Goal: Task Accomplishment & Management: Use online tool/utility

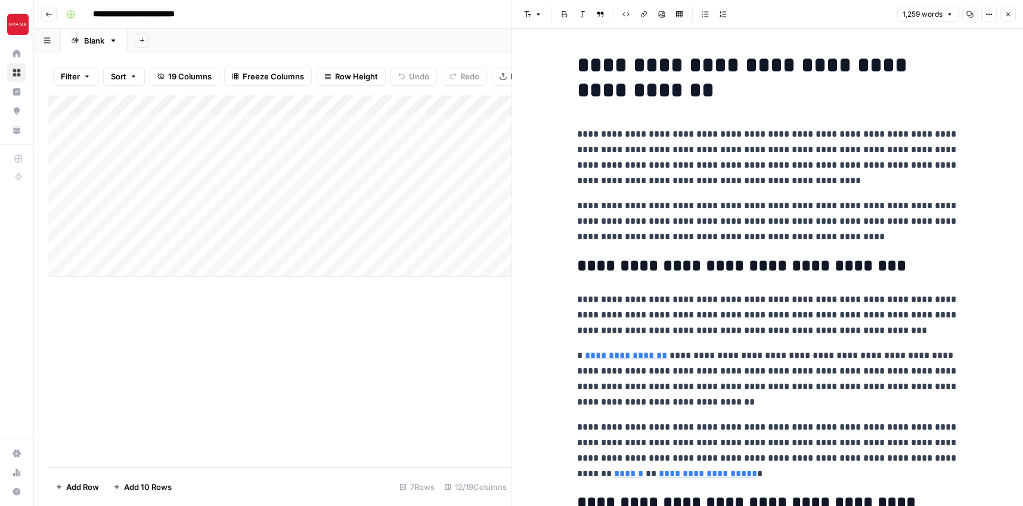
click at [1014, 12] on button "Close" at bounding box center [1009, 15] width 16 height 16
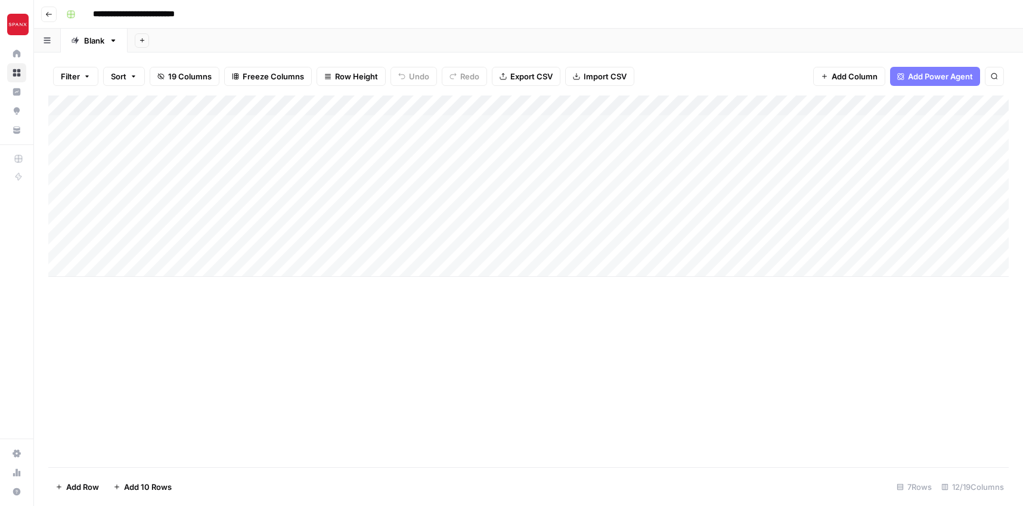
click at [78, 123] on div "Add Column" at bounding box center [528, 185] width 961 height 181
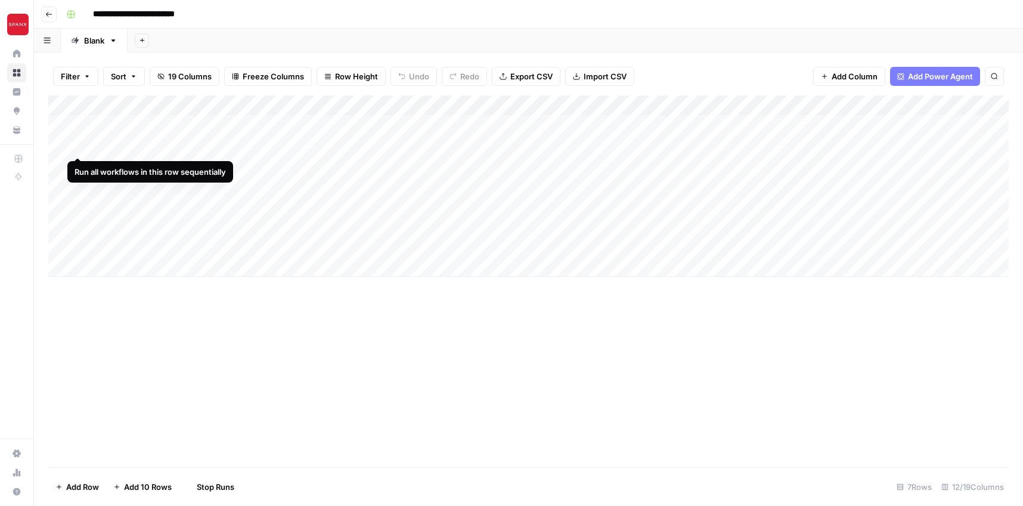
click at [77, 143] on div "Add Column" at bounding box center [528, 185] width 961 height 181
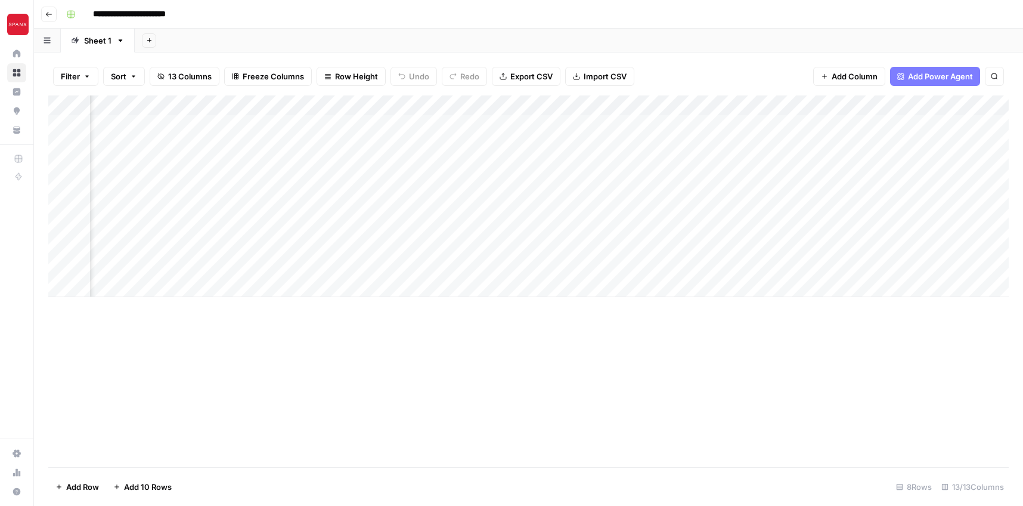
scroll to position [0, 1281]
click at [677, 373] on div "Add Column" at bounding box center [528, 281] width 961 height 372
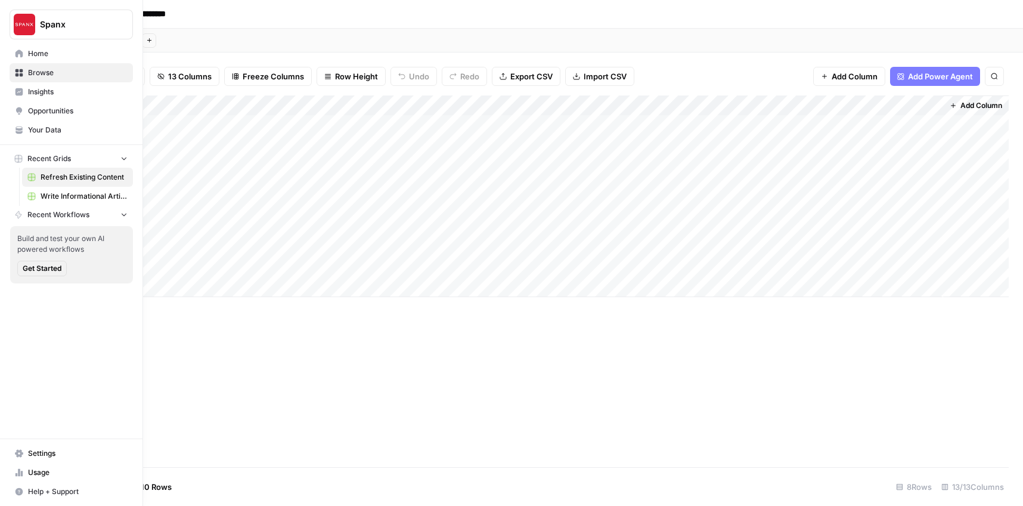
click at [58, 193] on span "Write Informational Article" at bounding box center [84, 196] width 87 height 11
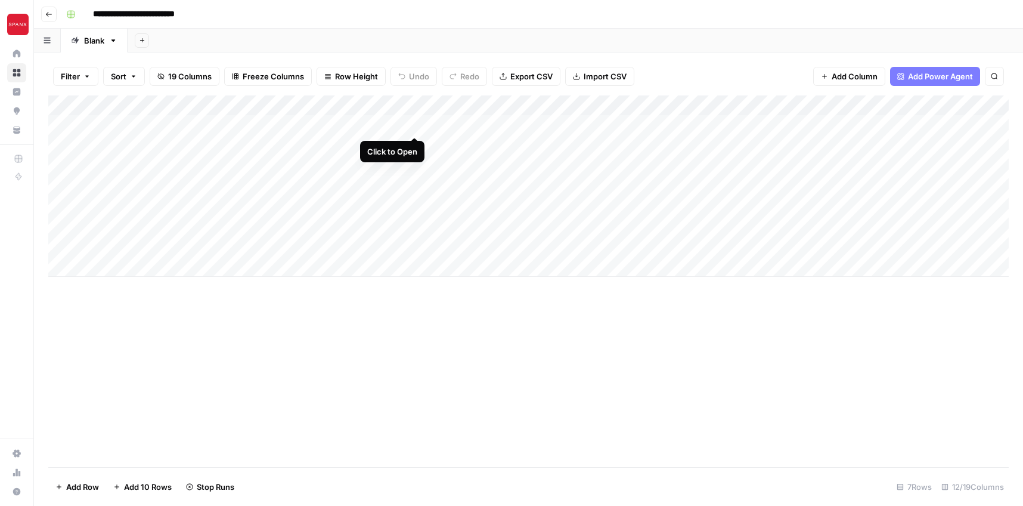
click at [416, 125] on div "Add Column" at bounding box center [528, 185] width 961 height 181
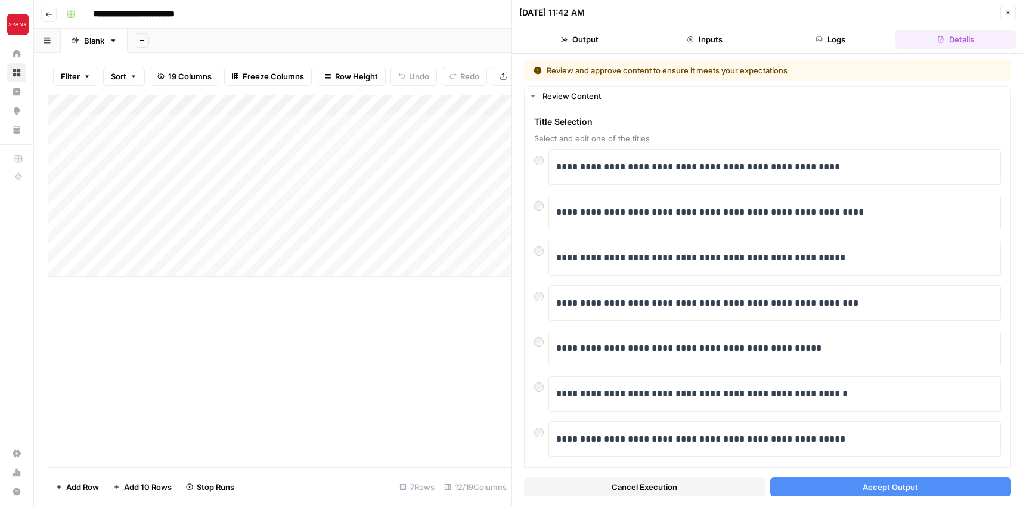
click at [876, 484] on span "Accept Output" at bounding box center [890, 487] width 55 height 12
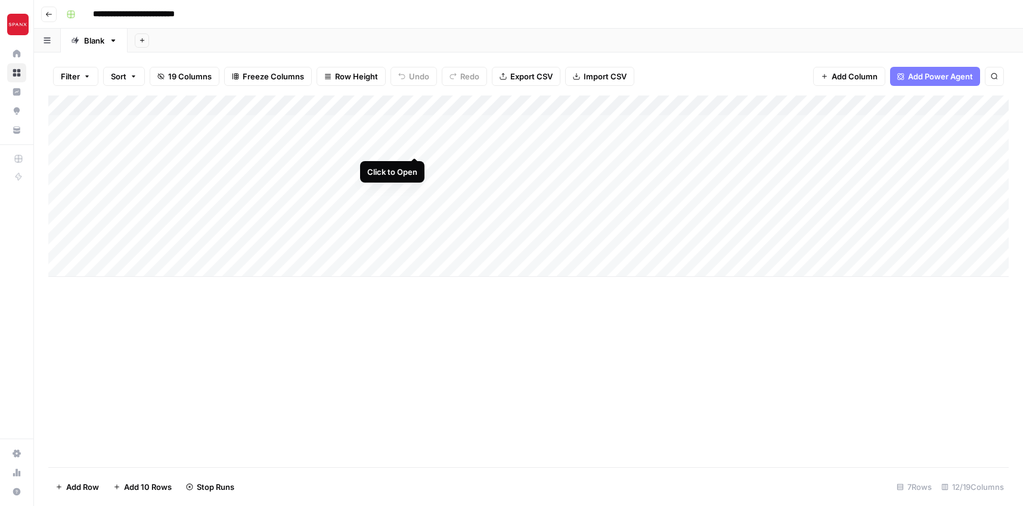
click at [414, 142] on div "Add Column" at bounding box center [528, 185] width 961 height 181
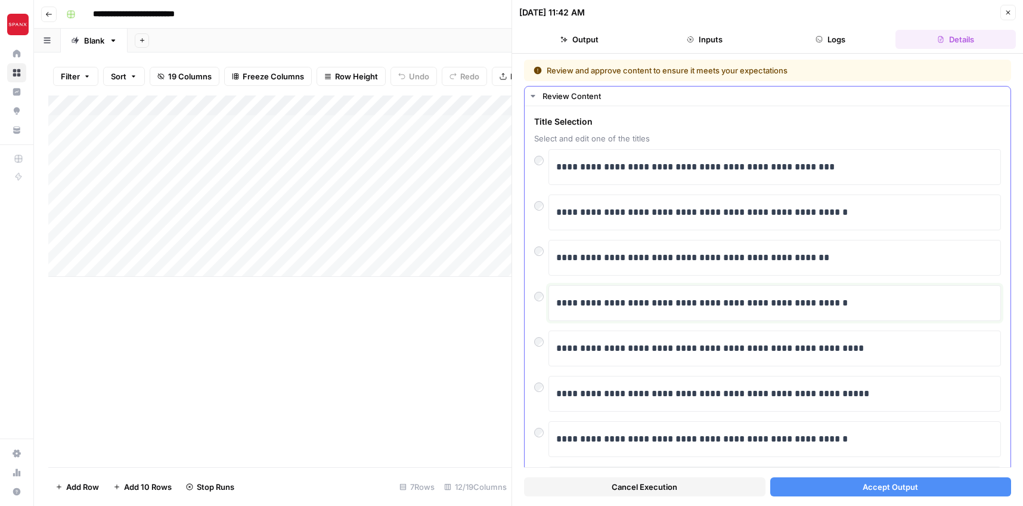
click at [652, 307] on p "**********" at bounding box center [774, 303] width 437 height 16
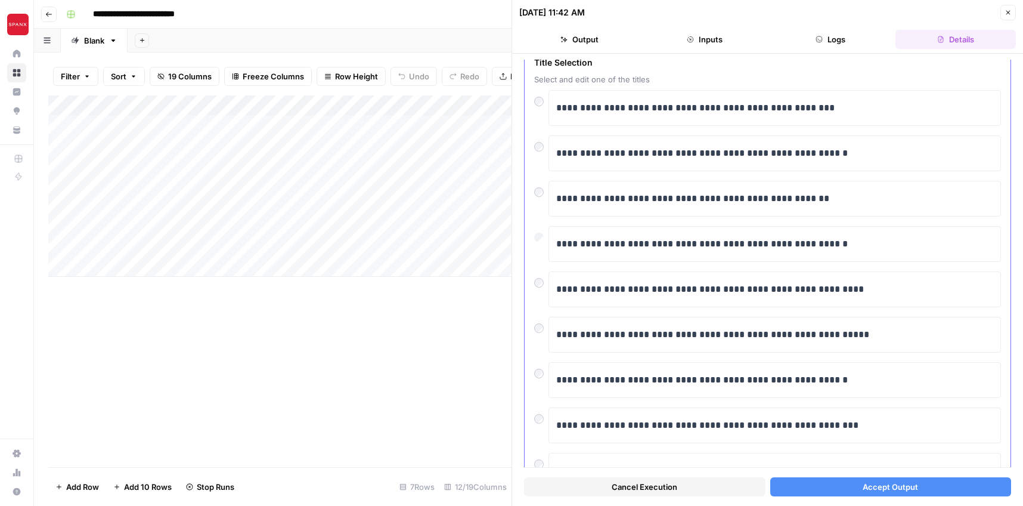
scroll to position [62, 0]
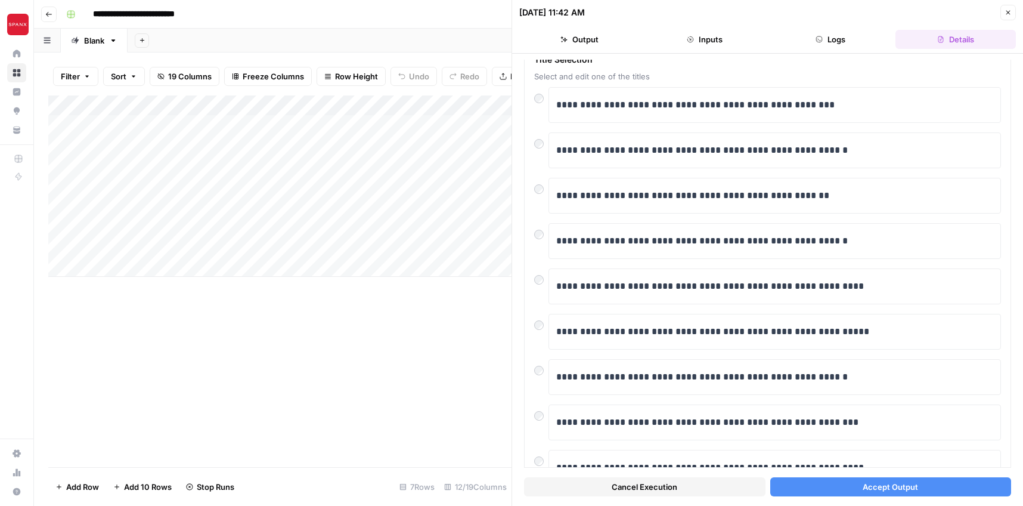
click at [822, 493] on button "Accept Output" at bounding box center [891, 486] width 242 height 19
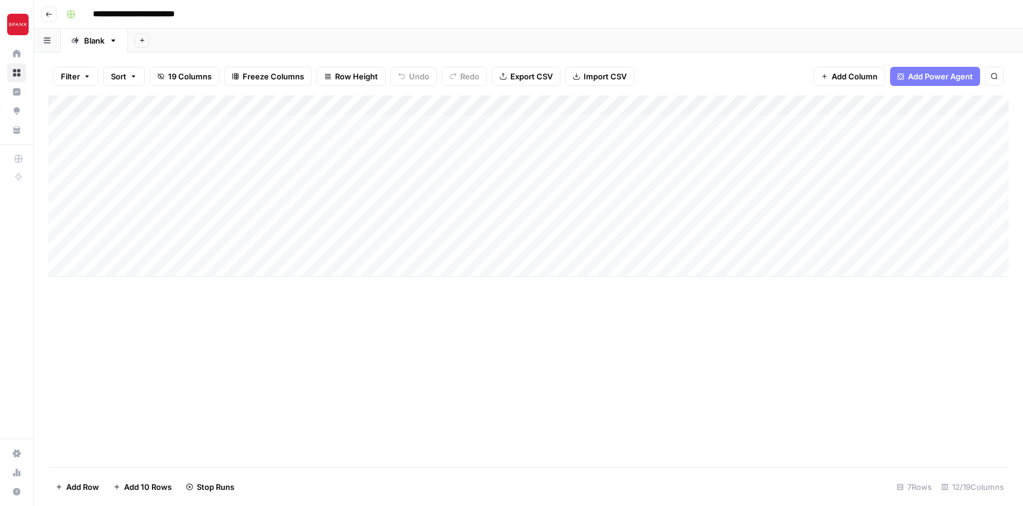
click at [200, 184] on div "Add Column" at bounding box center [528, 185] width 961 height 181
click at [76, 188] on div "Add Column" at bounding box center [528, 185] width 961 height 181
click at [598, 125] on div "Add Column" at bounding box center [528, 185] width 961 height 181
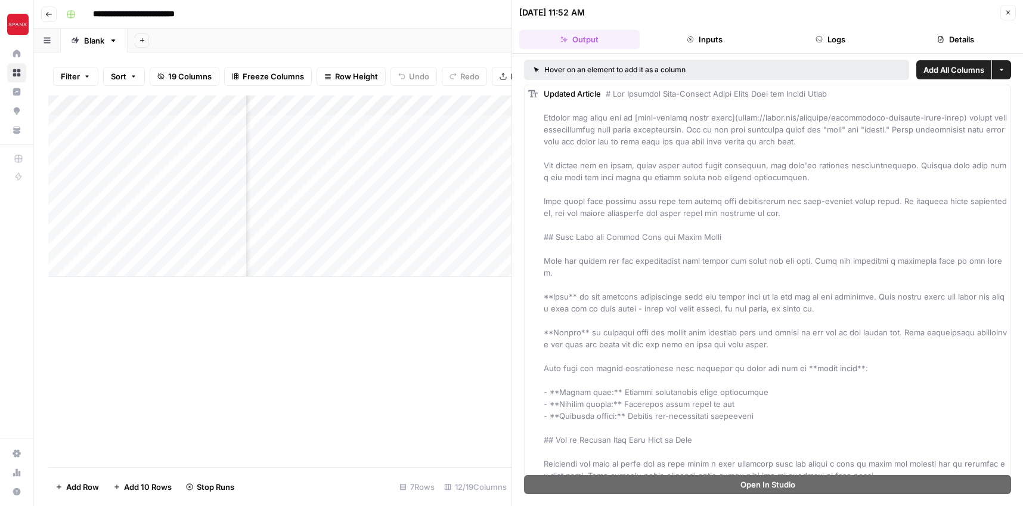
click at [409, 370] on div "Add Column" at bounding box center [279, 281] width 463 height 372
click at [1011, 17] on button "Close" at bounding box center [1009, 13] width 16 height 16
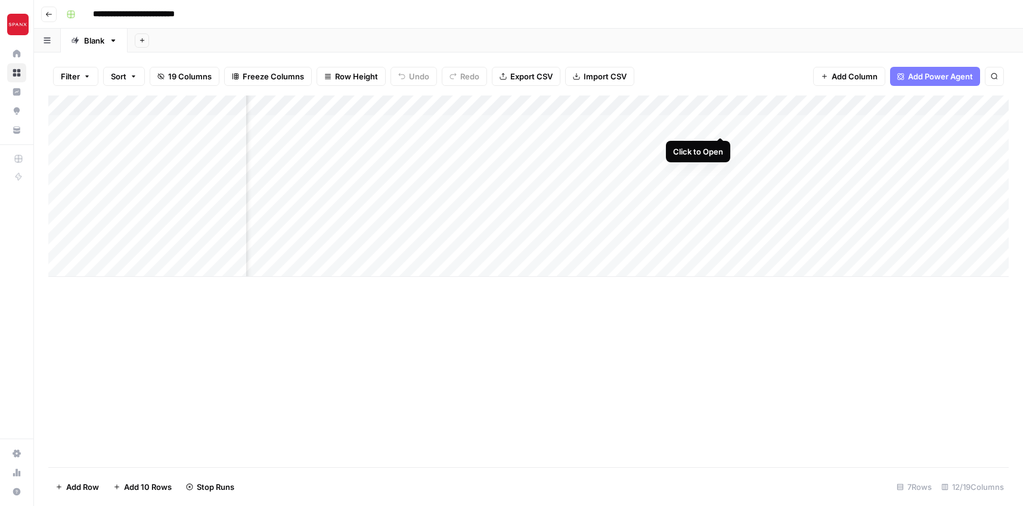
click at [721, 123] on div "Add Column" at bounding box center [528, 185] width 961 height 181
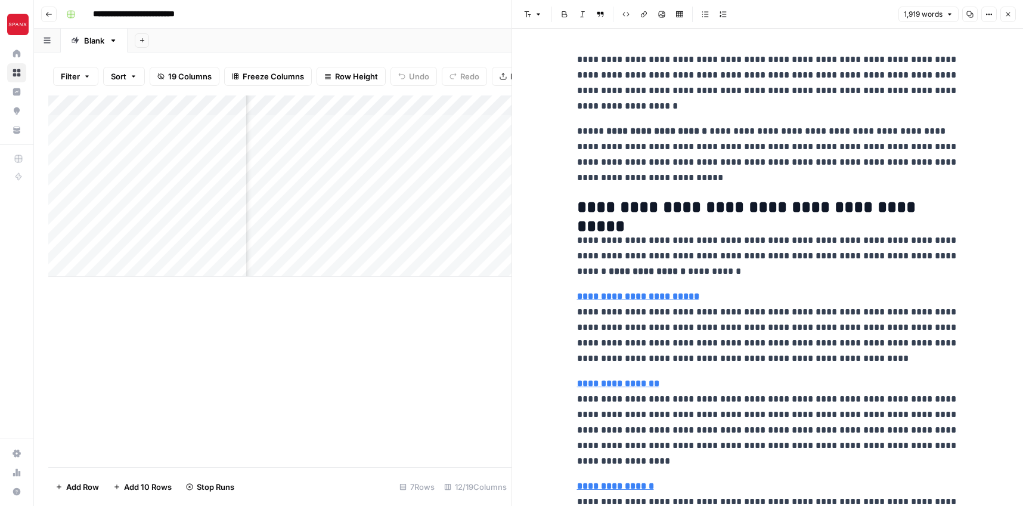
scroll to position [2331, 0]
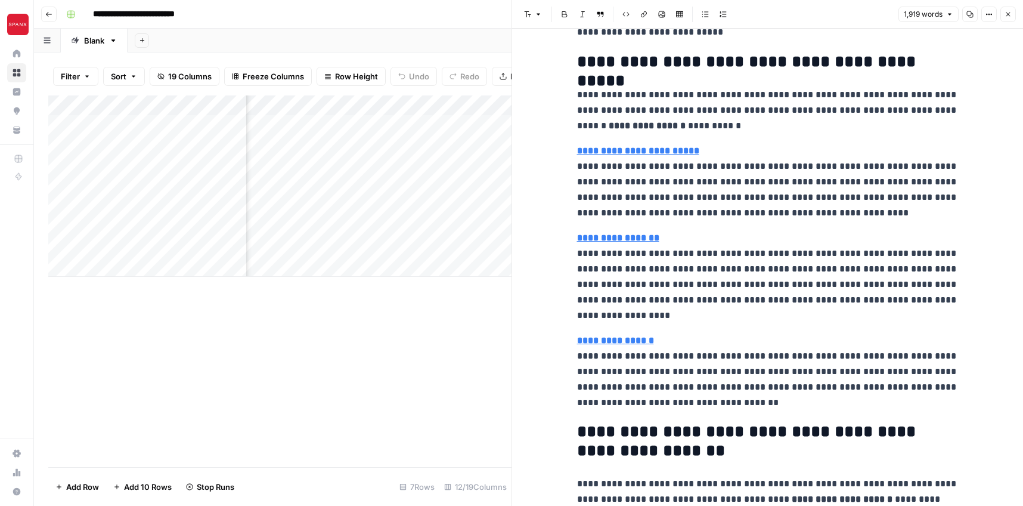
click at [721, 236] on p "**********" at bounding box center [768, 276] width 382 height 93
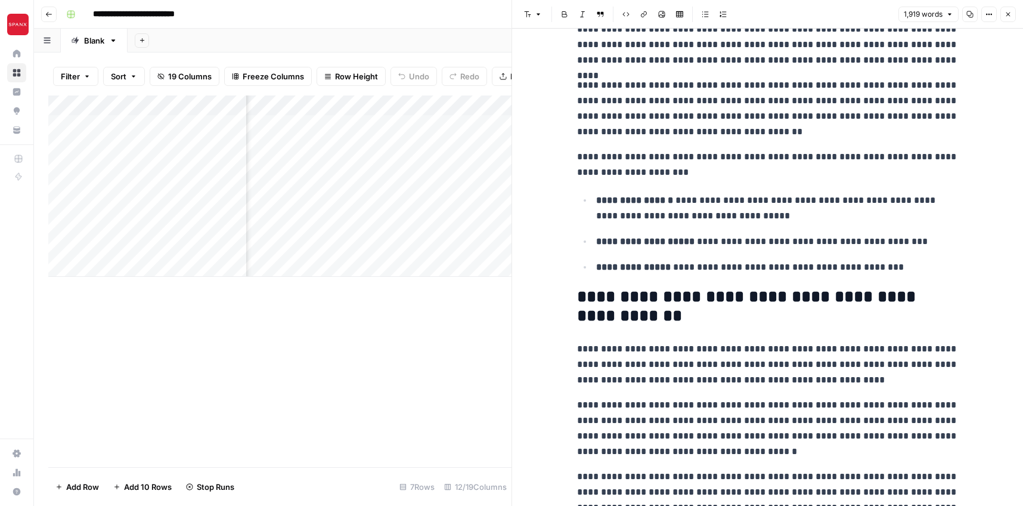
scroll to position [2977, 0]
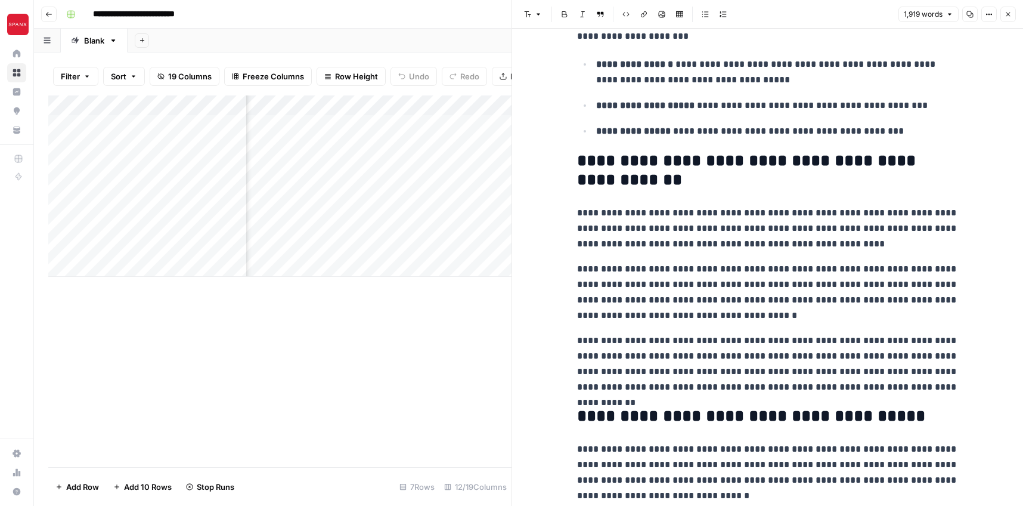
click at [429, 405] on div "Add Column" at bounding box center [279, 281] width 463 height 372
click at [1010, 14] on icon "button" at bounding box center [1008, 14] width 7 height 7
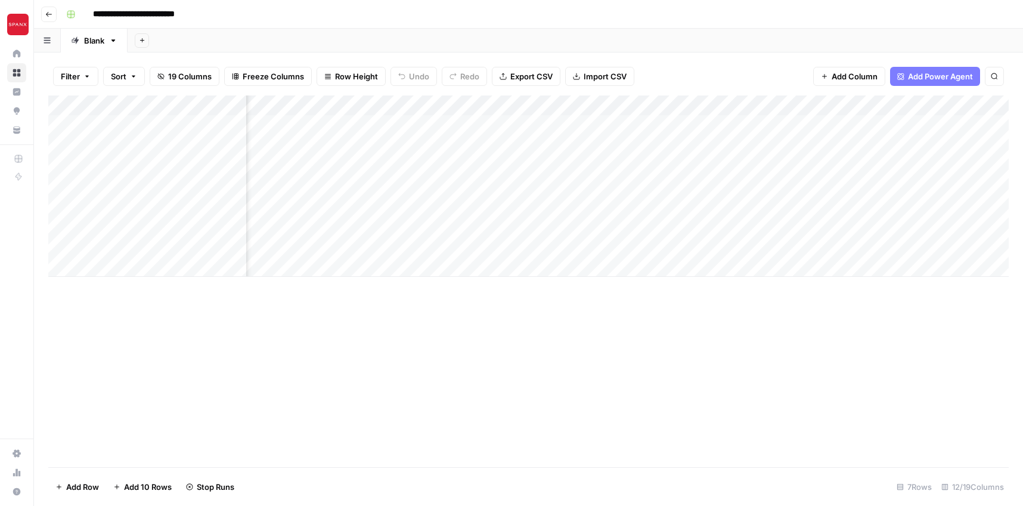
scroll to position [0, 356]
click at [925, 123] on div "Add Column" at bounding box center [528, 185] width 961 height 181
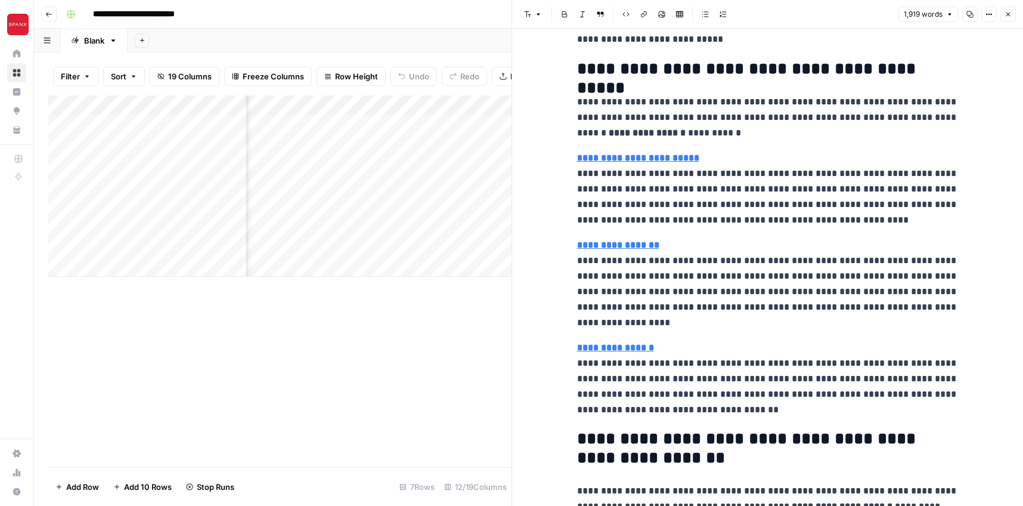
scroll to position [2277, 0]
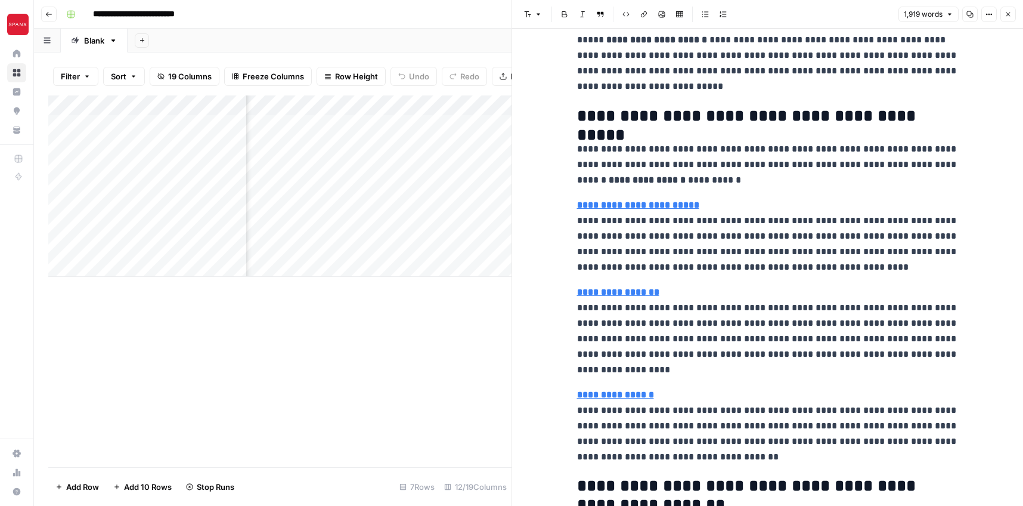
click at [1007, 16] on icon "button" at bounding box center [1009, 15] width 4 height 4
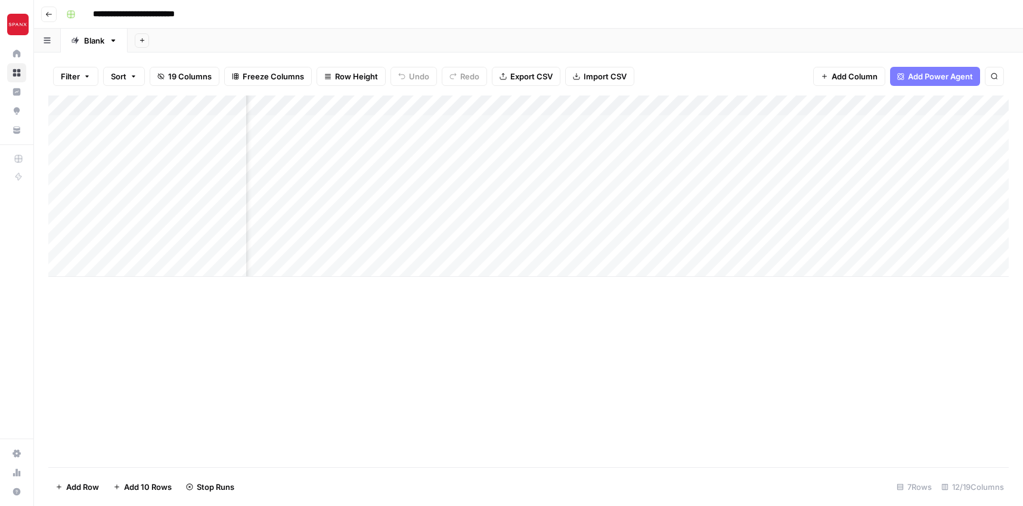
click at [926, 106] on div "Add Column" at bounding box center [528, 185] width 961 height 181
click at [862, 224] on span "Remove Column" at bounding box center [906, 222] width 104 height 12
click at [454, 119] on button "Delete" at bounding box center [469, 123] width 40 height 21
click at [1007, 459] on icon "close" at bounding box center [1006, 455] width 8 height 10
click at [886, 362] on div "Add Column" at bounding box center [528, 281] width 961 height 372
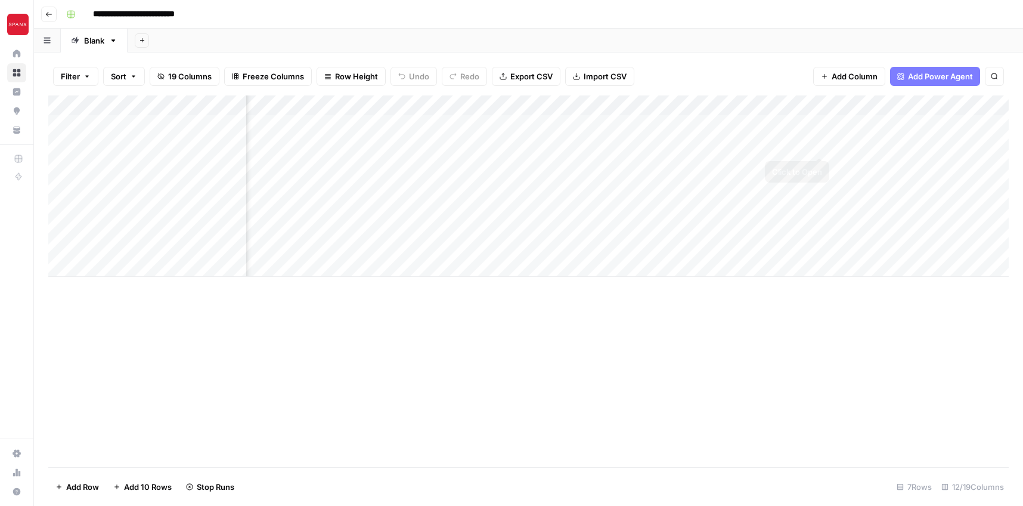
click at [821, 145] on div "Add Column" at bounding box center [528, 185] width 961 height 181
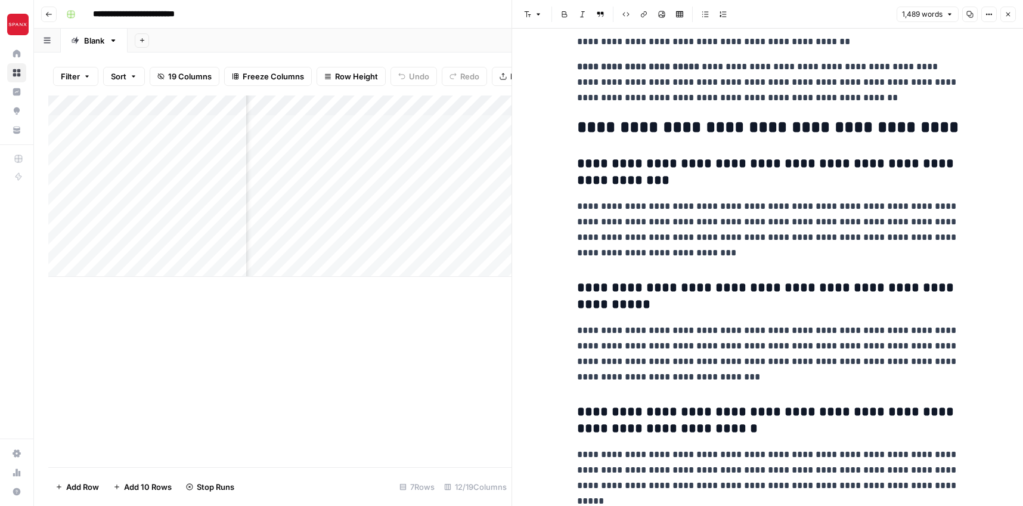
scroll to position [2726, 0]
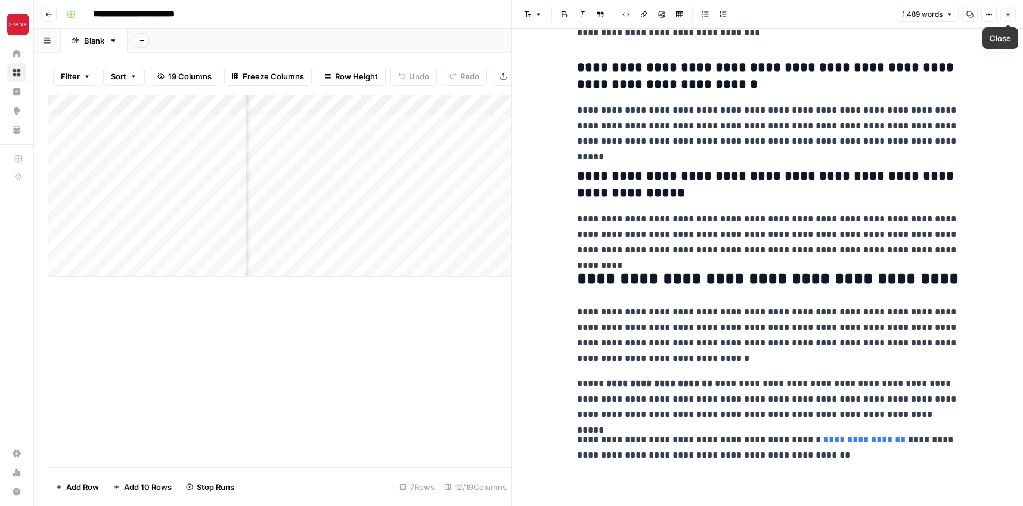
click at [1005, 14] on icon "button" at bounding box center [1008, 14] width 7 height 7
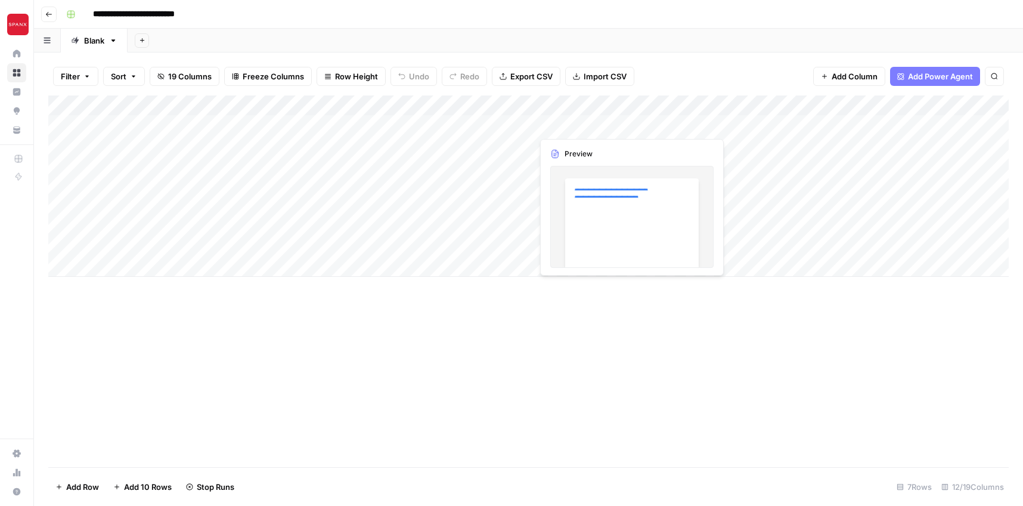
click at [571, 126] on div "Add Column" at bounding box center [528, 185] width 961 height 181
click at [695, 120] on div "Add Column" at bounding box center [528, 185] width 961 height 181
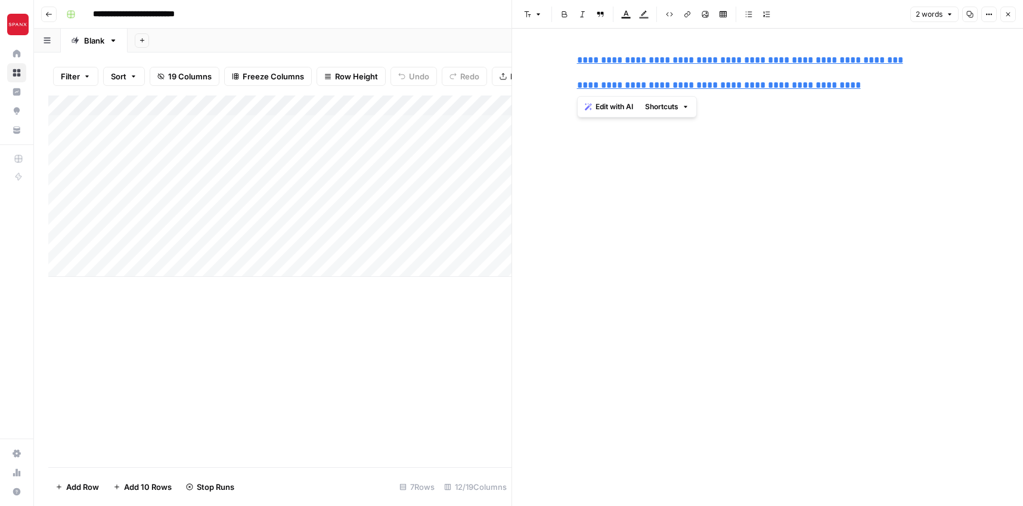
drag, startPoint x: 867, startPoint y: 85, endPoint x: 558, endPoint y: 64, distance: 309.6
click at [558, 64] on div "**********" at bounding box center [767, 267] width 511 height 477
copy div "**********"
click at [458, 336] on div "Add Column" at bounding box center [279, 281] width 463 height 372
type input "[URL][DOMAIN_NAME]"
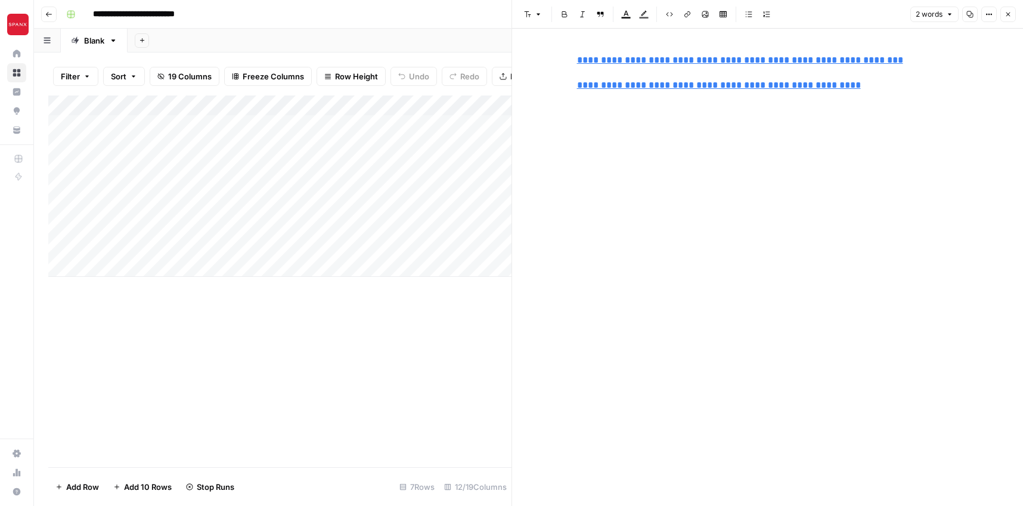
click at [1012, 13] on button "Close" at bounding box center [1009, 15] width 16 height 16
